Goal: Task Accomplishment & Management: Manage account settings

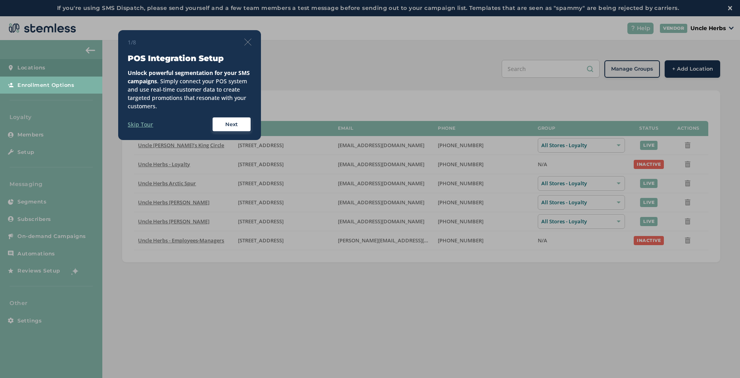
click at [249, 37] on div "1/8 POS Integration Setup Unlock powerful segmentation for your SMS campaigns .…" at bounding box center [189, 85] width 143 height 110
click at [249, 40] on img at bounding box center [247, 41] width 7 height 7
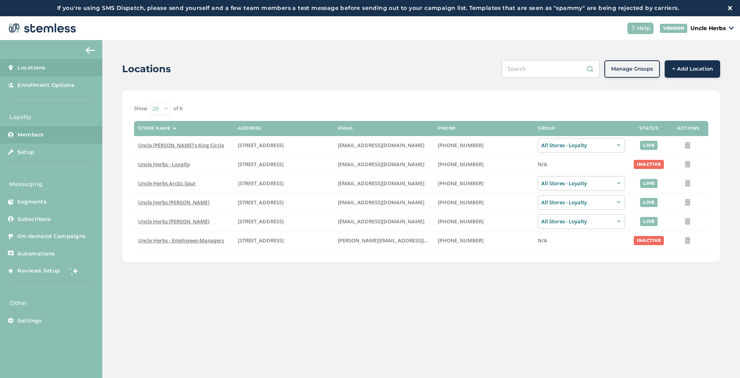
click at [54, 138] on link "Members" at bounding box center [51, 134] width 102 height 17
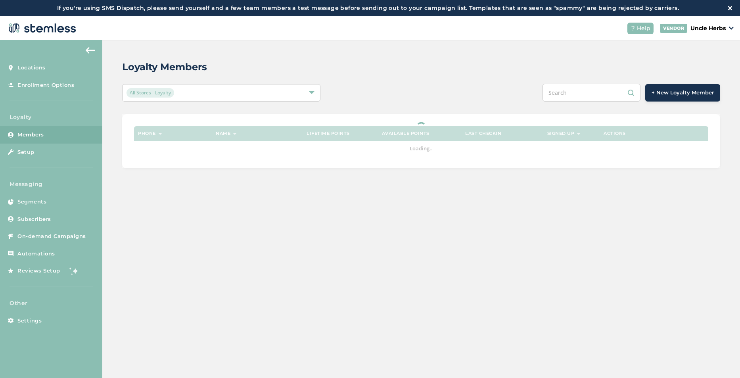
click at [588, 92] on input "text" at bounding box center [591, 93] width 98 height 18
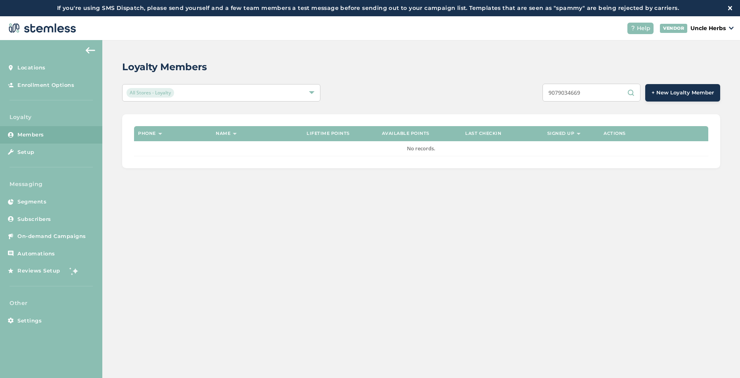
click at [561, 92] on input "9079034669" at bounding box center [591, 93] width 98 height 18
click at [602, 96] on input "[PHONE_NUMBER]" at bounding box center [591, 93] width 98 height 18
click at [630, 93] on input "[PHONE_NUMBER]" at bounding box center [591, 93] width 98 height 18
drag, startPoint x: 608, startPoint y: 92, endPoint x: 428, endPoint y: 95, distance: 180.0
click at [428, 96] on div "[PHONE_NUMBER] + New Loyalty Member" at bounding box center [545, 93] width 348 height 18
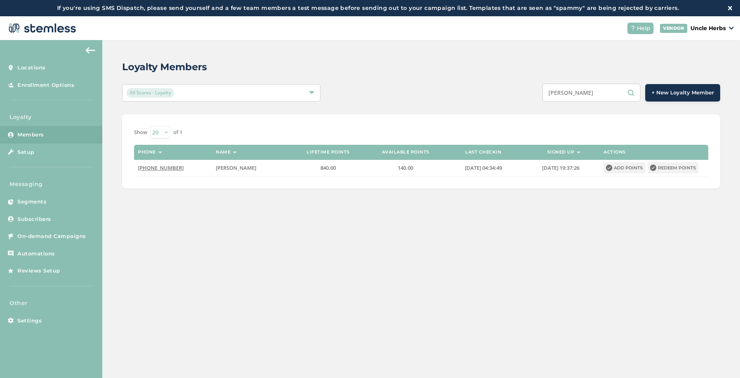
type input "[PERSON_NAME]"
click at [415, 128] on div "Show 20 50 100 of 1" at bounding box center [421, 132] width 574 height 12
click at [440, 132] on div "Show 20 50 100 of 1" at bounding box center [421, 132] width 574 height 12
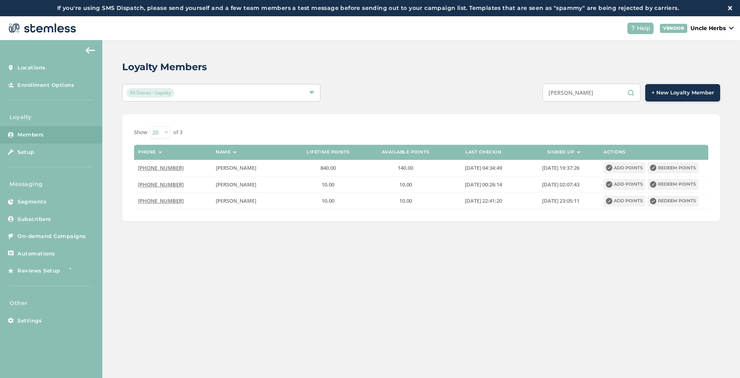
click at [462, 102] on div "Loyalty Members All Stores - Loyalty [PERSON_NAME] + New Loyalty Member Show [P…" at bounding box center [420, 140] width 637 height 201
drag, startPoint x: 592, startPoint y: 95, endPoint x: 543, endPoint y: 99, distance: 49.3
click at [543, 99] on div "[PERSON_NAME] + New Loyalty Member" at bounding box center [545, 93] width 348 height 18
click at [561, 106] on div "Loyalty Members All Stores - Loyalty [PERSON_NAME] + New Loyalty Member Show [P…" at bounding box center [420, 140] width 637 height 201
drag, startPoint x: 586, startPoint y: 98, endPoint x: 541, endPoint y: 96, distance: 44.4
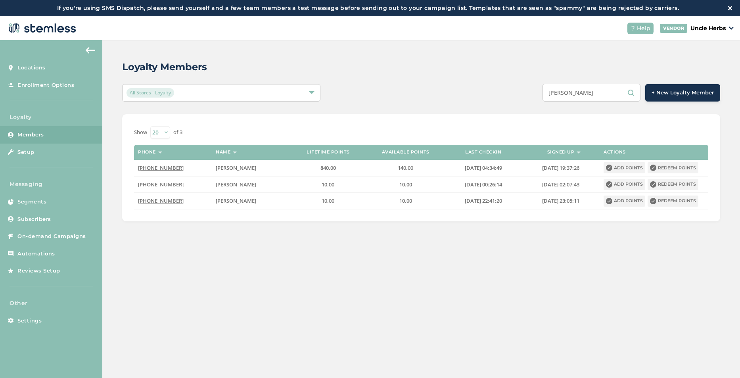
click at [541, 96] on div "[PERSON_NAME] + New Loyalty Member" at bounding box center [545, 93] width 348 height 18
click at [569, 96] on input "[PERSON_NAME]" at bounding box center [591, 93] width 98 height 18
drag, startPoint x: 580, startPoint y: 96, endPoint x: 562, endPoint y: 94, distance: 18.0
click at [562, 94] on input "[PERSON_NAME]" at bounding box center [591, 93] width 98 height 18
click at [592, 94] on input "[PERSON_NAME]" at bounding box center [591, 93] width 98 height 18
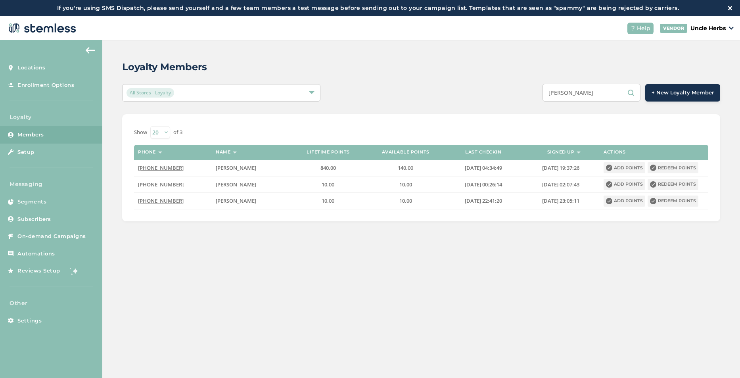
click at [592, 96] on input "[PERSON_NAME]" at bounding box center [591, 93] width 98 height 18
click at [593, 88] on input "[PERSON_NAME]" at bounding box center [591, 93] width 98 height 18
drag, startPoint x: 592, startPoint y: 92, endPoint x: 527, endPoint y: 95, distance: 65.1
click at [527, 95] on div "[PERSON_NAME] + New Loyalty Member" at bounding box center [545, 93] width 348 height 18
click at [596, 95] on input "[PERSON_NAME]" at bounding box center [591, 93] width 98 height 18
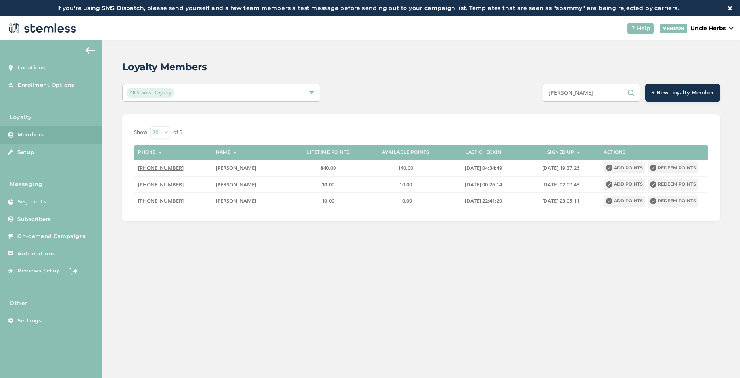
click at [415, 123] on div "Show [PHONE_NUMBER] of 3 Phone Name Lifetime points Available points Last check…" at bounding box center [421, 167] width 598 height 107
click at [479, 120] on div "Show [PHONE_NUMBER] of 3 Phone Name Lifetime points Available points Last check…" at bounding box center [421, 167] width 598 height 107
click at [379, 120] on div "Show [PHONE_NUMBER] of 3 Phone Name Lifetime points Available points Last check…" at bounding box center [421, 167] width 598 height 107
click at [379, 119] on div "Show [PHONE_NUMBER] of 3 Phone Name Lifetime points Available points Last check…" at bounding box center [421, 167] width 598 height 107
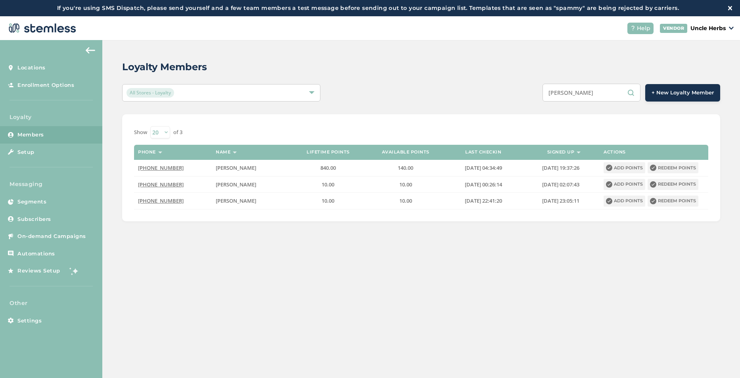
click at [379, 119] on div "Show [PHONE_NUMBER] of 3 Phone Name Lifetime points Available points Last check…" at bounding box center [421, 167] width 598 height 107
click at [383, 119] on div "Show [PHONE_NUMBER] of 3 Phone Name Lifetime points Available points Last check…" at bounding box center [421, 167] width 598 height 107
click at [388, 125] on div "Show [PHONE_NUMBER] of 3 Phone Name Lifetime points Available points Last check…" at bounding box center [421, 167] width 598 height 107
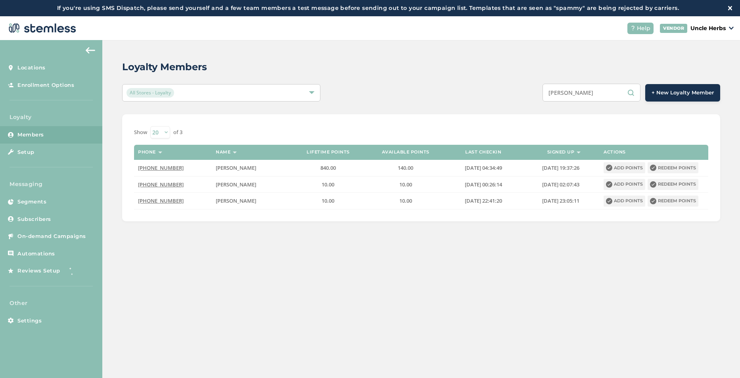
click at [388, 125] on div "Show [PHONE_NUMBER] of 3 Phone Name Lifetime points Available points Last check…" at bounding box center [421, 167] width 598 height 107
click at [497, 130] on div "Show 20 50 100 of 3" at bounding box center [421, 132] width 574 height 12
click at [472, 126] on div "Show [PHONE_NUMBER] of 3 Phone Name Lifetime points Available points Last check…" at bounding box center [421, 167] width 598 height 107
click at [482, 122] on div "Show [PHONE_NUMBER] of 3 Phone Name Lifetime points Available points Last check…" at bounding box center [421, 167] width 598 height 107
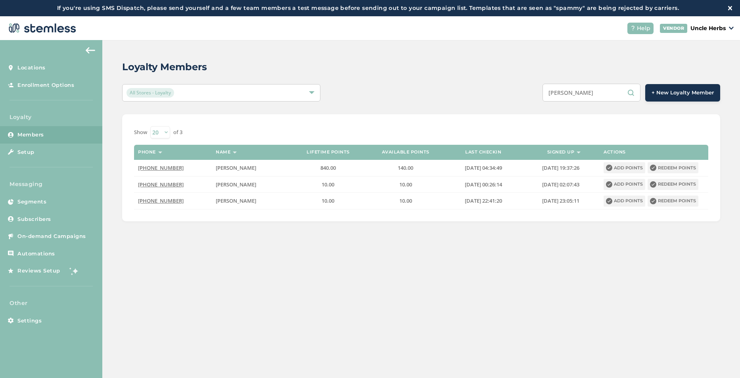
click at [482, 123] on div "Show [PHONE_NUMBER] of 3 Phone Name Lifetime points Available points Last check…" at bounding box center [421, 167] width 598 height 107
click at [508, 123] on div "Show [PHONE_NUMBER] of 3 Phone Name Lifetime points Available points Last check…" at bounding box center [421, 167] width 598 height 107
click at [508, 122] on div "Show [PHONE_NUMBER] of 3 Phone Name Lifetime points Available points Last check…" at bounding box center [421, 167] width 598 height 107
click at [513, 122] on div "Show [PHONE_NUMBER] of 3 Phone Name Lifetime points Available points Last check…" at bounding box center [421, 167] width 598 height 107
click at [490, 113] on div "Loyalty Members All Stores - Loyalty [PERSON_NAME] + New Loyalty Member Show [P…" at bounding box center [420, 140] width 637 height 201
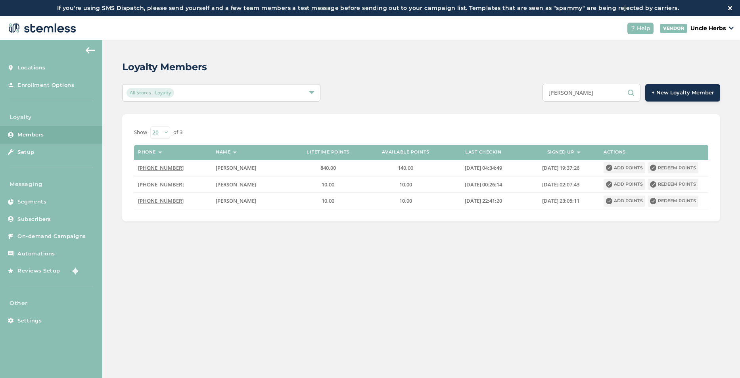
click at [483, 119] on div "Show [PHONE_NUMBER] of 3 Phone Name Lifetime points Available points Last check…" at bounding box center [421, 167] width 598 height 107
click at [480, 119] on div "Show [PHONE_NUMBER] of 3 Phone Name Lifetime points Available points Last check…" at bounding box center [421, 167] width 598 height 107
click at [429, 127] on div "Show 20 50 100 of 3" at bounding box center [421, 132] width 574 height 12
click at [426, 124] on div "Show [PHONE_NUMBER] of 3 Phone Name Lifetime points Available points Last check…" at bounding box center [421, 167] width 598 height 107
click at [442, 124] on div "Show [PHONE_NUMBER] of 3 Phone Name Lifetime points Available points Last check…" at bounding box center [421, 167] width 598 height 107
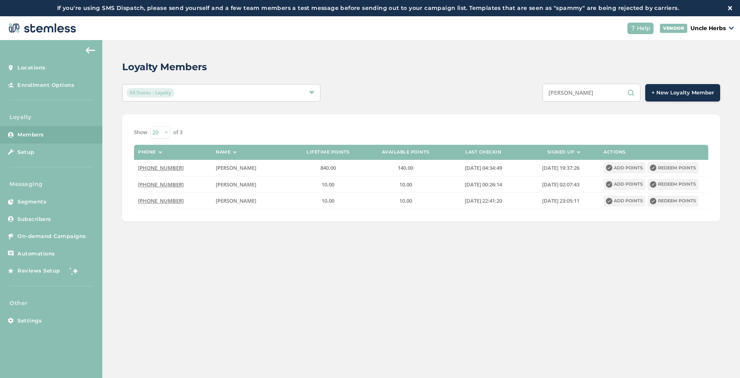
click at [442, 124] on div "Show [PHONE_NUMBER] of 3 Phone Name Lifetime points Available points Last check…" at bounding box center [421, 167] width 598 height 107
click at [423, 110] on div "Loyalty Members All Stores - Loyalty [PERSON_NAME] + New Loyalty Member Show [P…" at bounding box center [420, 140] width 637 height 201
click at [425, 124] on div "Show [PHONE_NUMBER] of 3 Phone Name Lifetime points Available points Last check…" at bounding box center [421, 167] width 598 height 107
click at [618, 169] on button "Add points" at bounding box center [624, 167] width 42 height 11
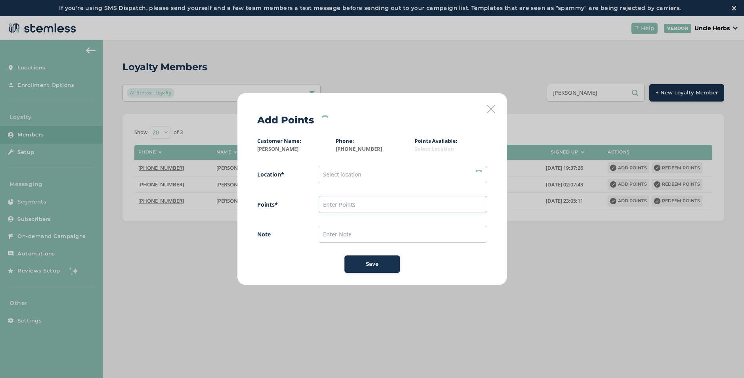
click at [357, 201] on input "text" at bounding box center [403, 204] width 168 height 17
click at [365, 178] on div "Select location" at bounding box center [403, 174] width 168 height 17
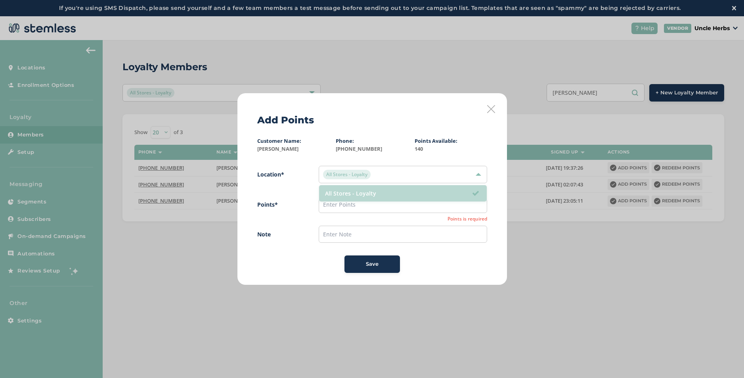
click at [357, 195] on li "All Stores - Loyalty" at bounding box center [403, 193] width 168 height 16
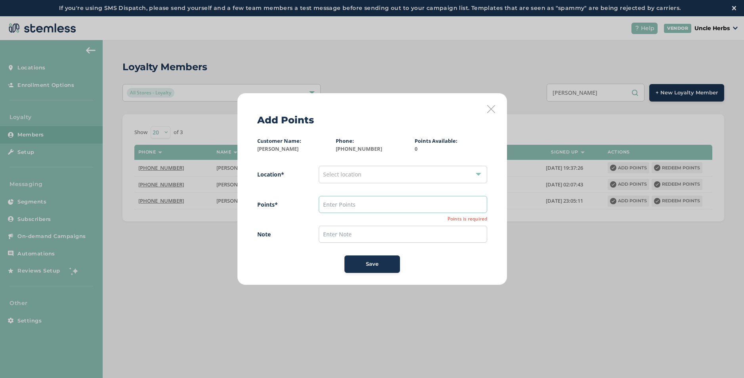
click at [365, 208] on input "text" at bounding box center [403, 204] width 168 height 17
click at [365, 177] on div "Select location" at bounding box center [403, 174] width 168 height 17
click at [333, 192] on li "All Stores - Loyalty" at bounding box center [403, 193] width 168 height 16
click at [332, 205] on input "text" at bounding box center [403, 204] width 168 height 17
type input "1"
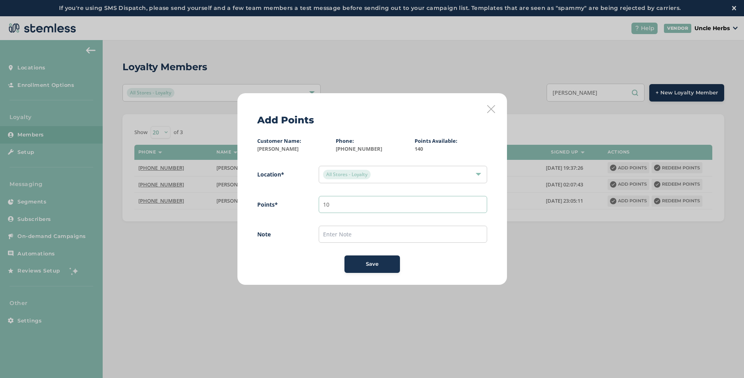
type input "10"
drag, startPoint x: 383, startPoint y: 105, endPoint x: 389, endPoint y: 110, distance: 7.4
click at [383, 105] on div "Add Points Customer Name: [PERSON_NAME] Phone: [PHONE_NUMBER] Points Available:…" at bounding box center [372, 188] width 270 height 191
click at [373, 259] on button "Save" at bounding box center [371, 263] width 55 height 17
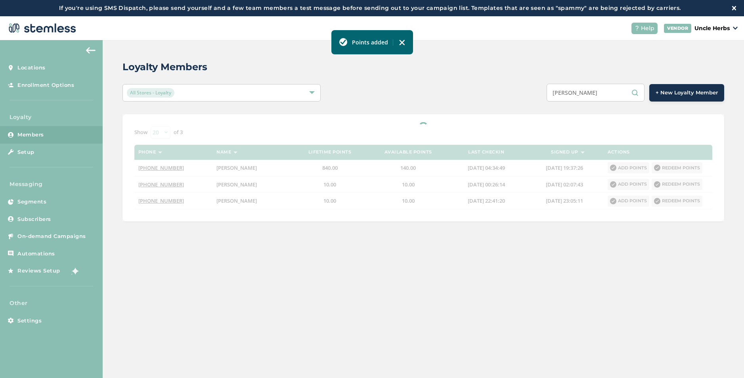
click at [399, 44] on img at bounding box center [402, 42] width 6 height 6
click at [508, 127] on div at bounding box center [423, 167] width 602 height 107
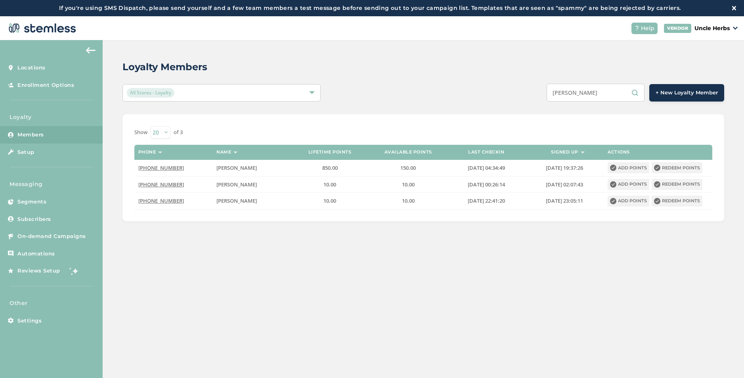
click at [494, 132] on div "Show 20 50 100 of 3" at bounding box center [423, 132] width 578 height 12
